Goal: Information Seeking & Learning: Learn about a topic

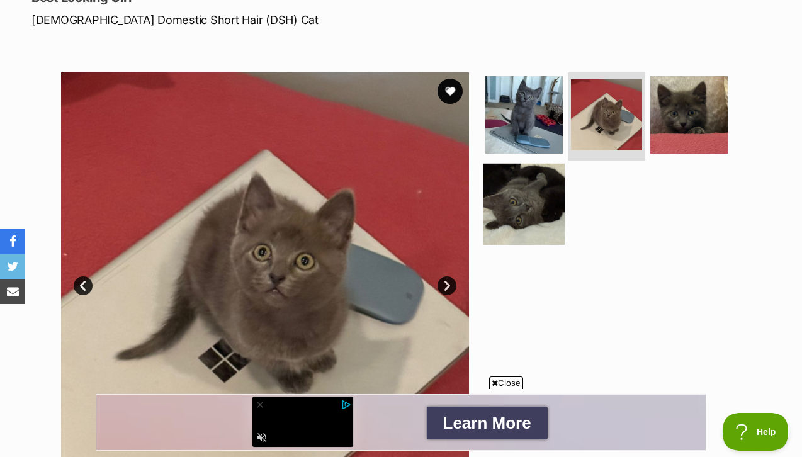
scroll to position [215, 0]
click at [520, 181] on img at bounding box center [523, 203] width 81 height 81
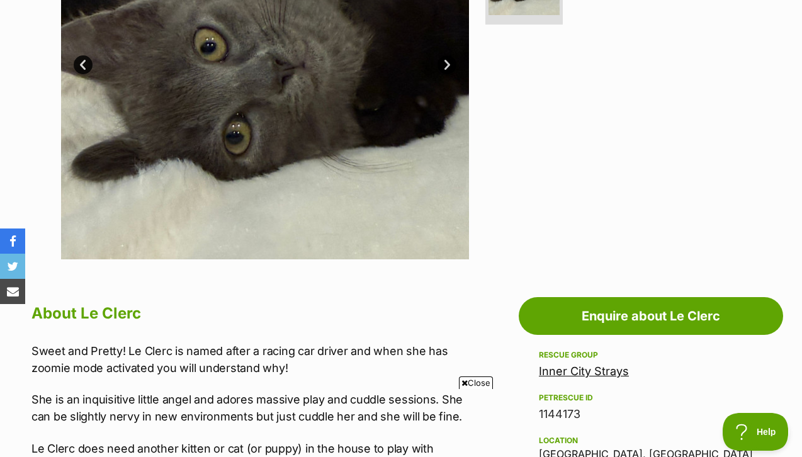
scroll to position [0, 0]
click at [570, 364] on link "Inner City Strays" at bounding box center [584, 370] width 90 height 13
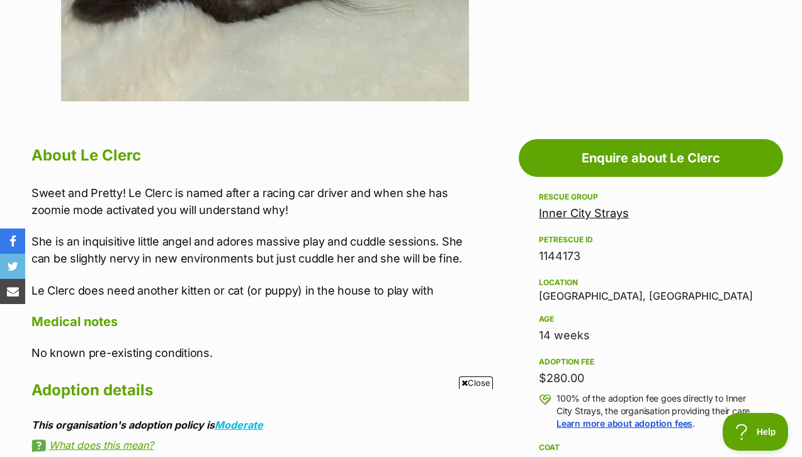
scroll to position [594, 0]
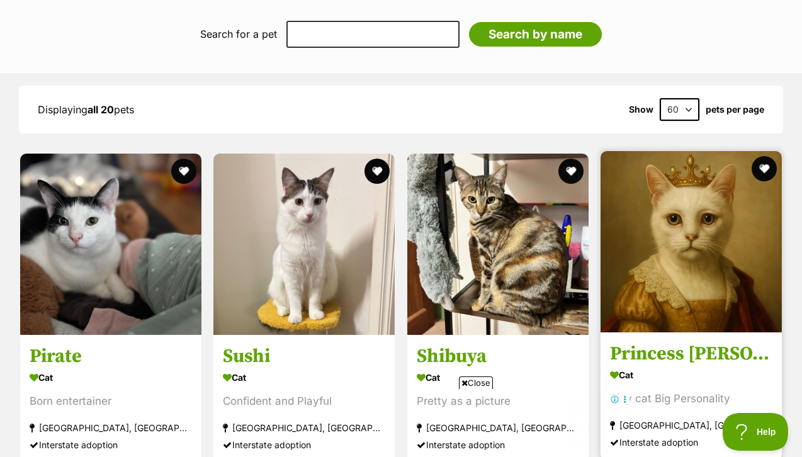
scroll to position [1115, 0]
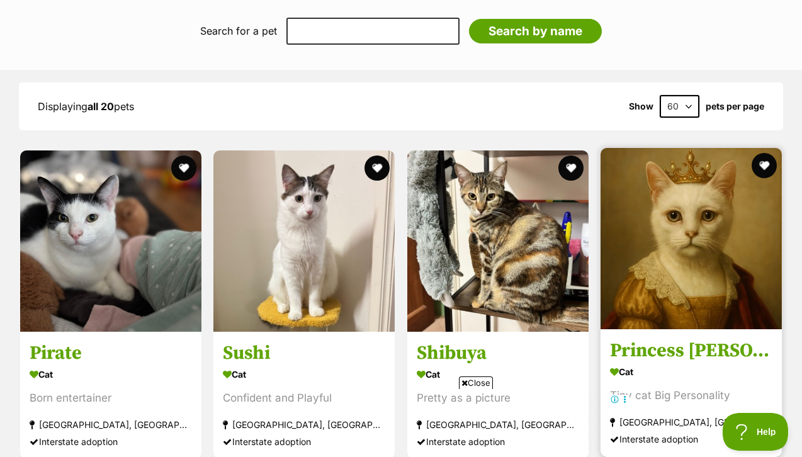
click at [718, 225] on img at bounding box center [690, 238] width 181 height 181
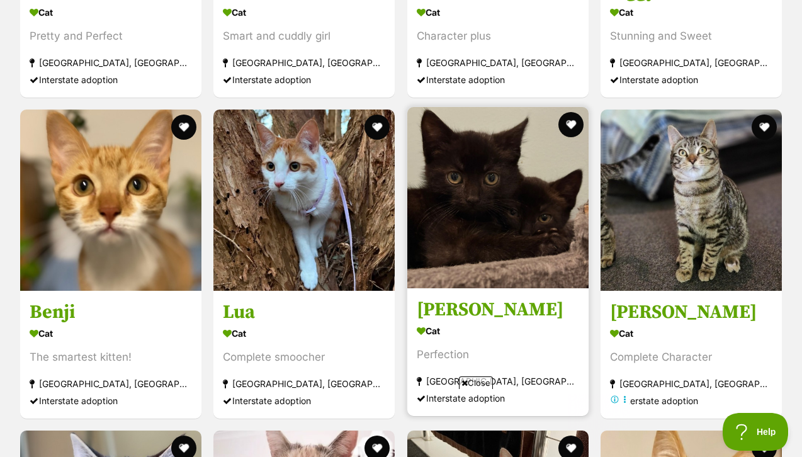
scroll to position [1798, 0]
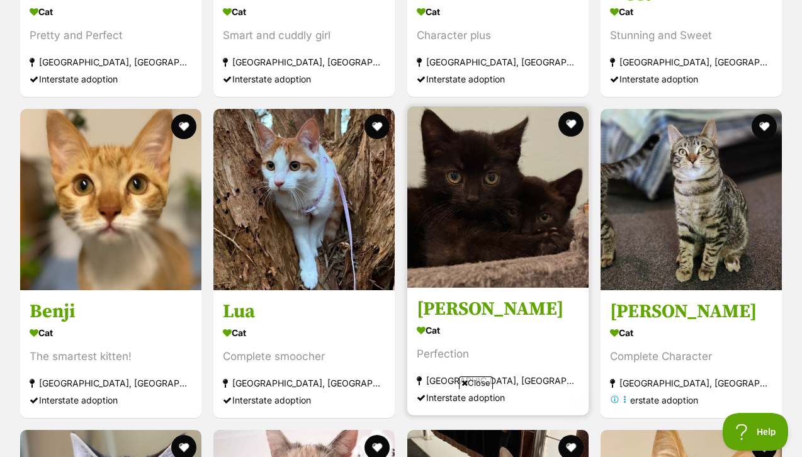
click at [526, 165] on img at bounding box center [497, 196] width 181 height 181
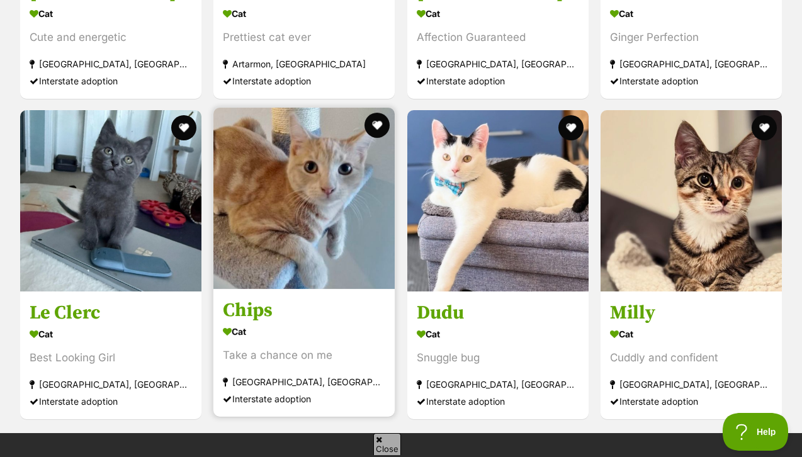
scroll to position [0, 0]
click at [320, 157] on img at bounding box center [303, 198] width 181 height 181
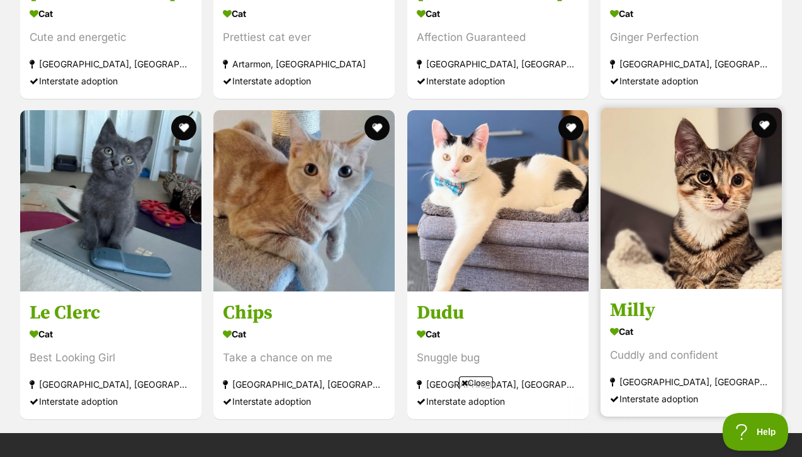
click at [726, 184] on img at bounding box center [690, 198] width 181 height 181
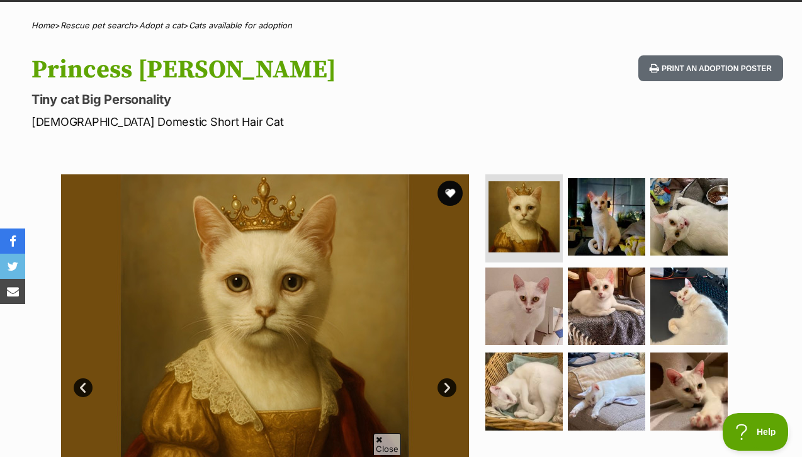
scroll to position [118, 0]
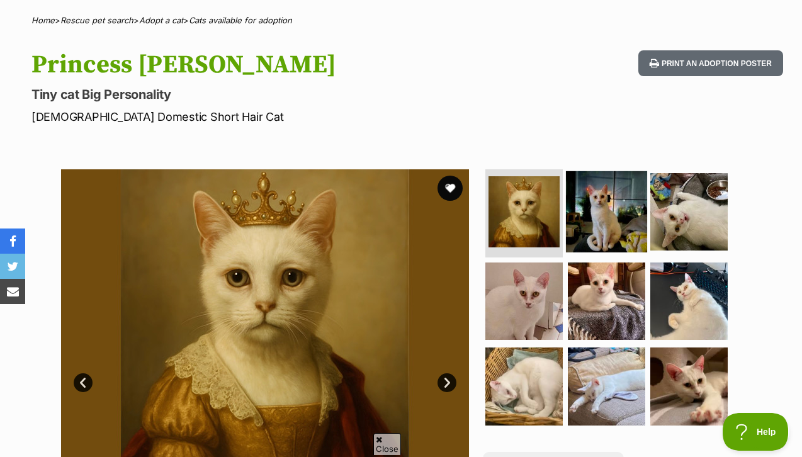
click at [600, 181] on img at bounding box center [606, 211] width 81 height 81
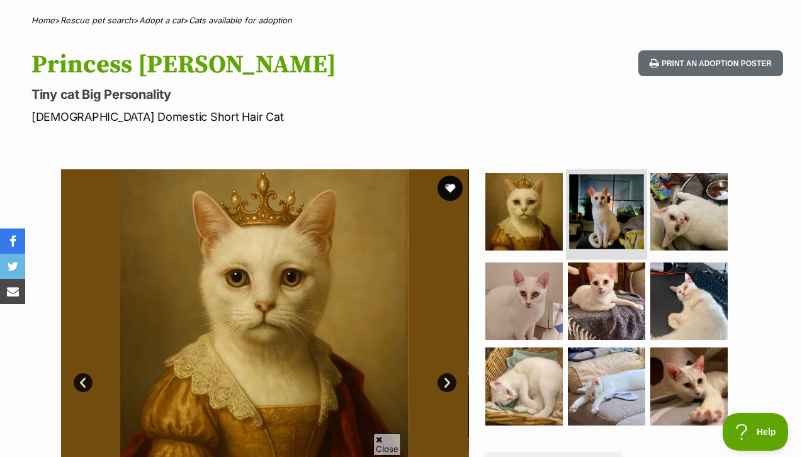
scroll to position [0, 0]
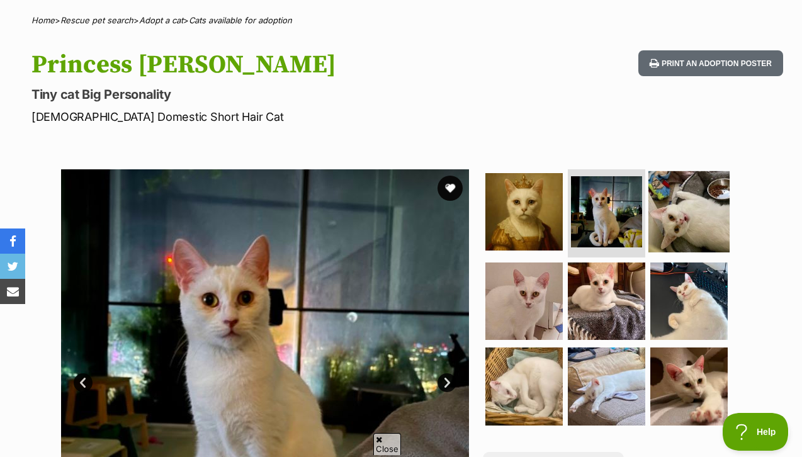
click at [670, 191] on img at bounding box center [688, 211] width 81 height 81
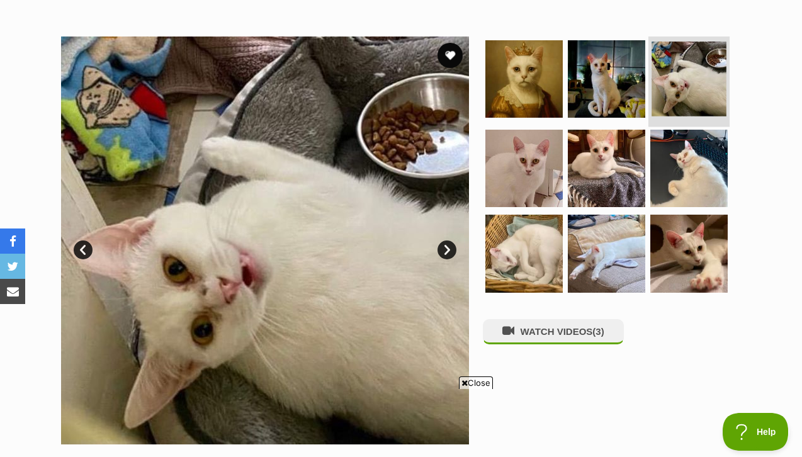
scroll to position [257, 0]
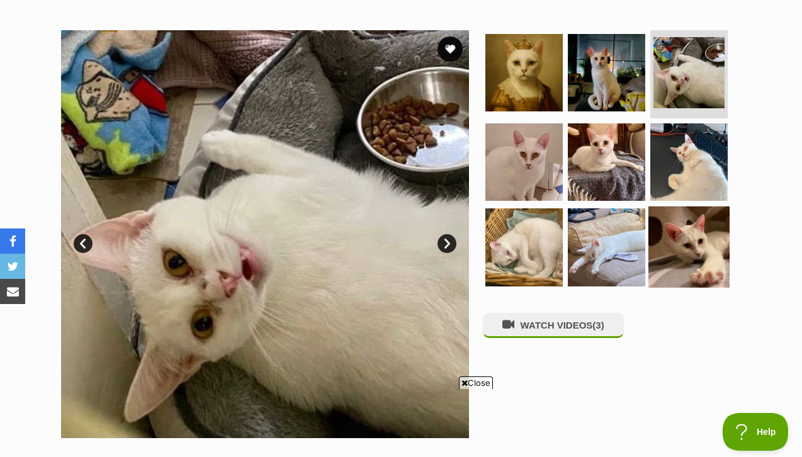
click at [670, 229] on img at bounding box center [688, 246] width 81 height 81
